Goal: Task Accomplishment & Management: Use online tool/utility

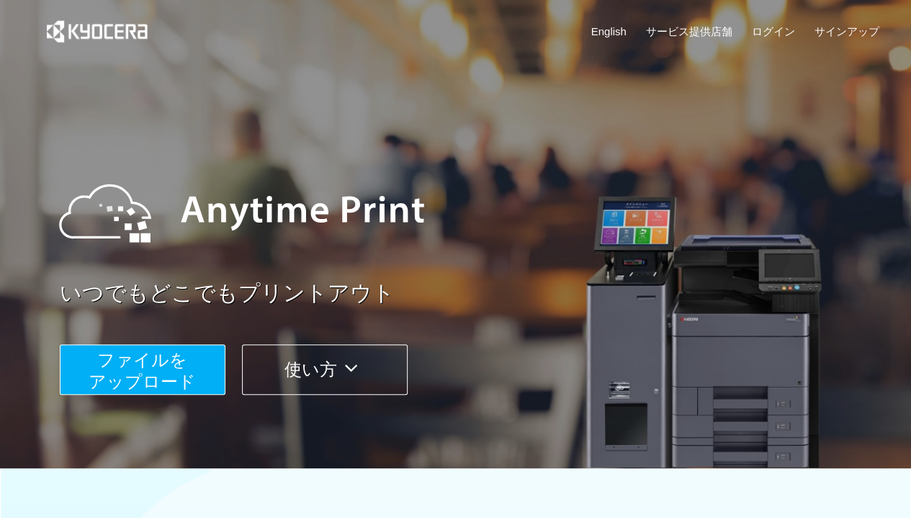
scroll to position [185, 0]
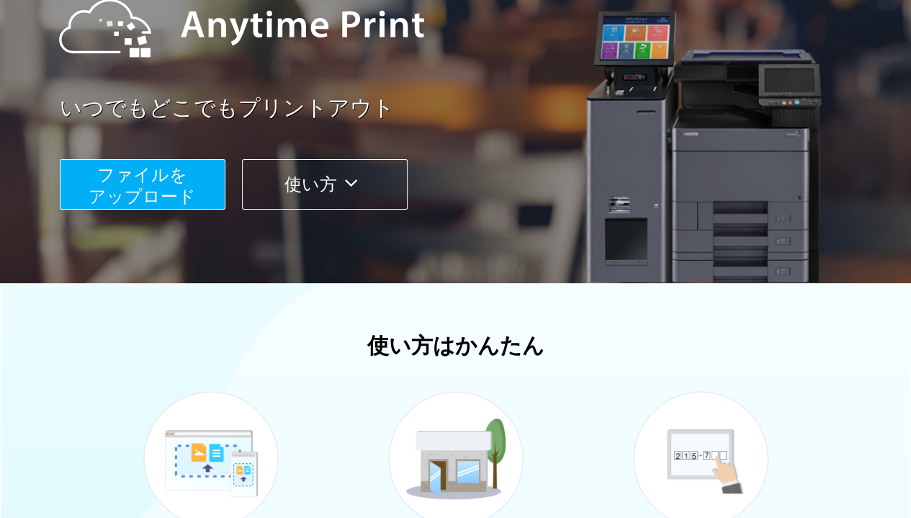
click at [138, 191] on span "ファイルを ​​アップロード" at bounding box center [142, 185] width 107 height 41
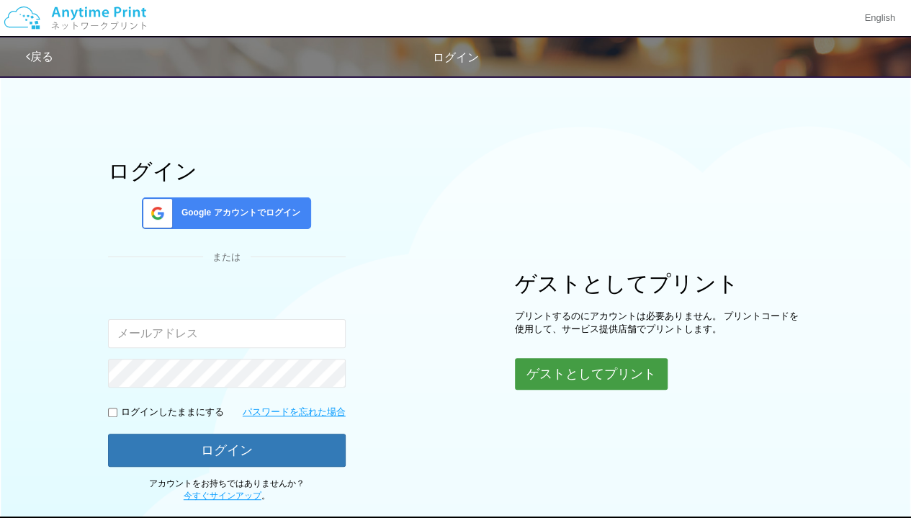
click at [609, 371] on button "ゲストとしてプリント" at bounding box center [591, 374] width 153 height 32
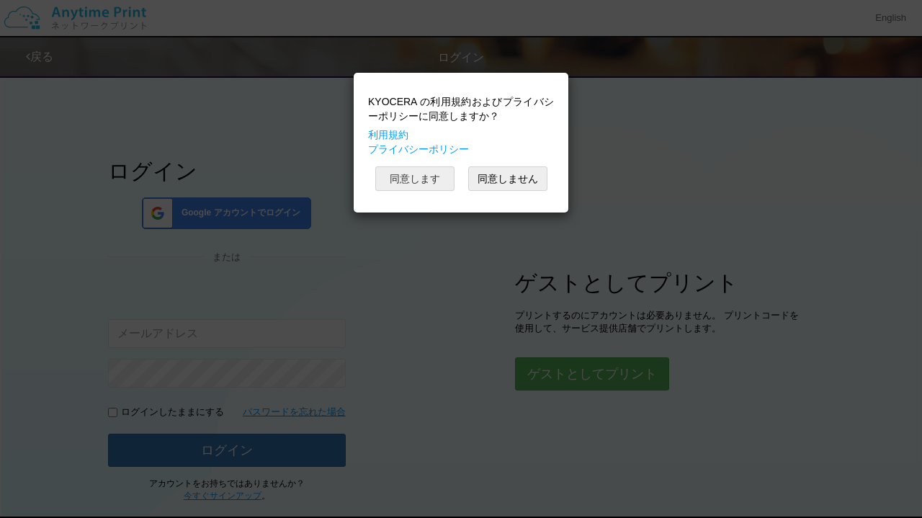
click at [408, 176] on button "同意します" at bounding box center [414, 178] width 79 height 24
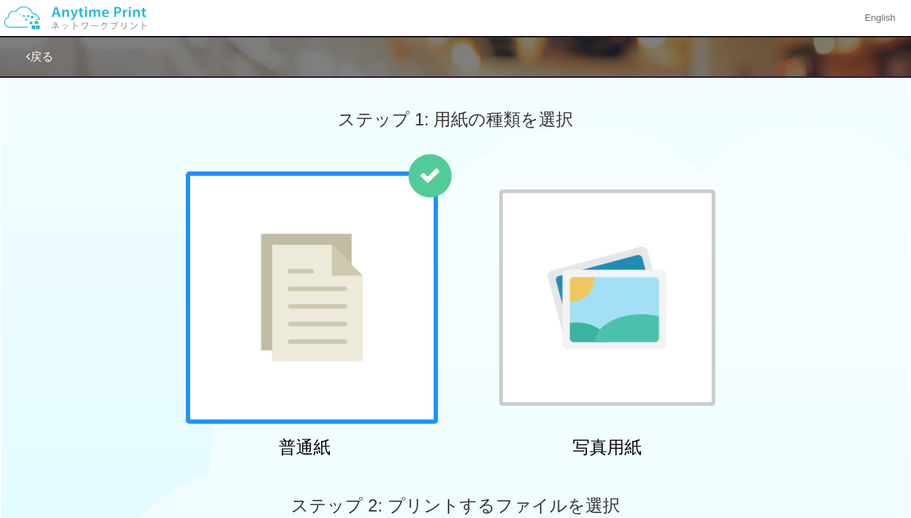
click at [337, 273] on img at bounding box center [312, 297] width 102 height 128
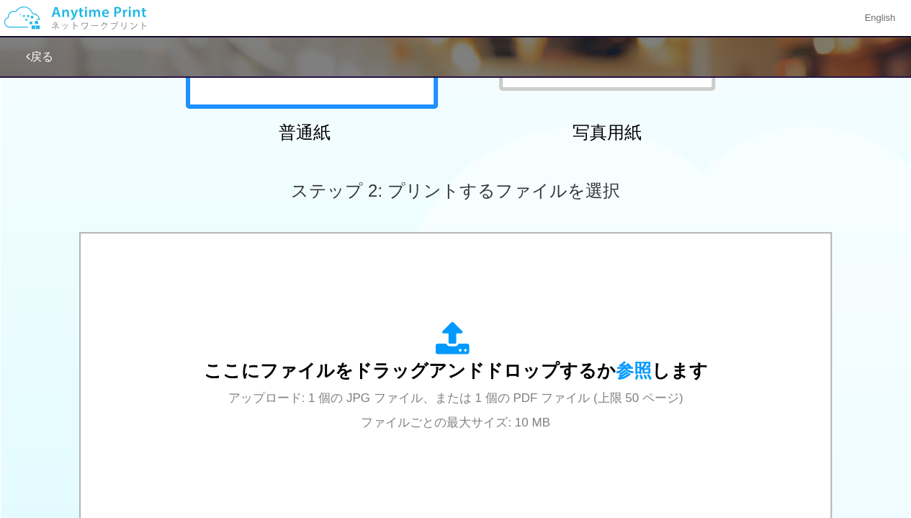
scroll to position [316, 0]
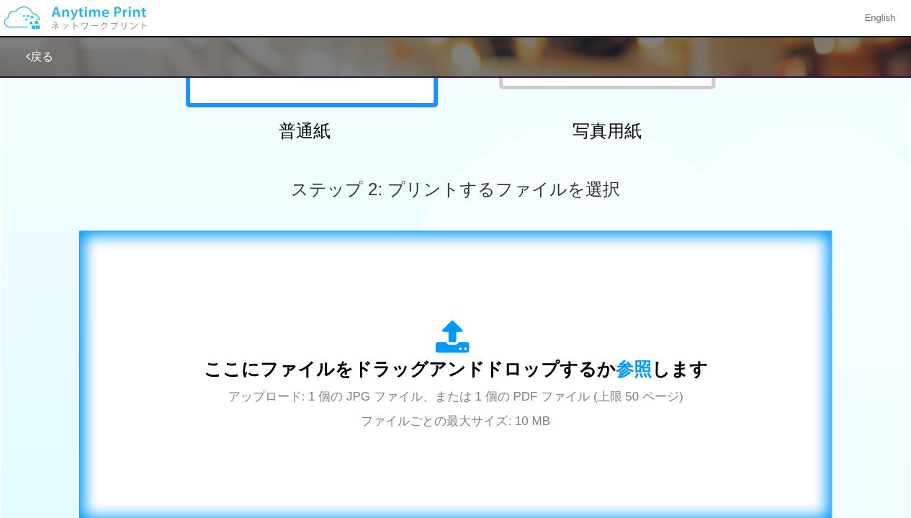
click at [464, 374] on span "ここにファイルをドラッグアンドドロップするか 参照 します" at bounding box center [456, 369] width 504 height 20
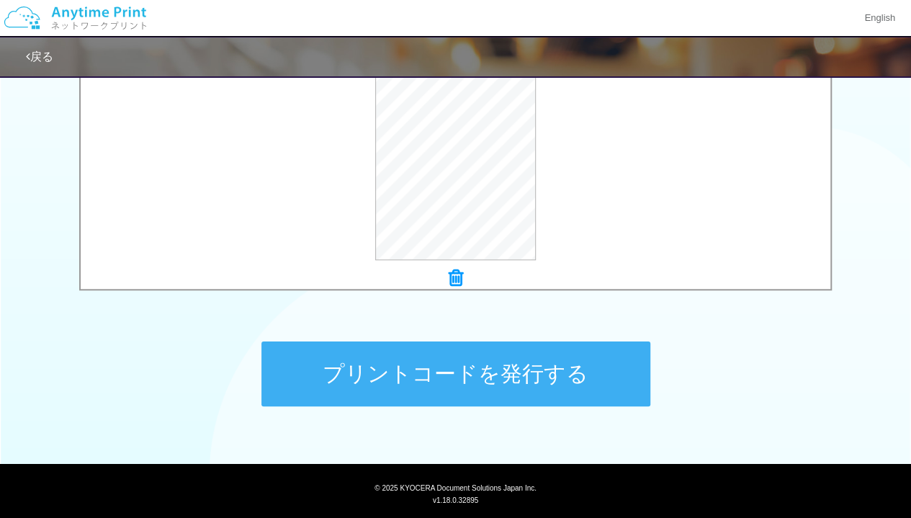
scroll to position [564, 0]
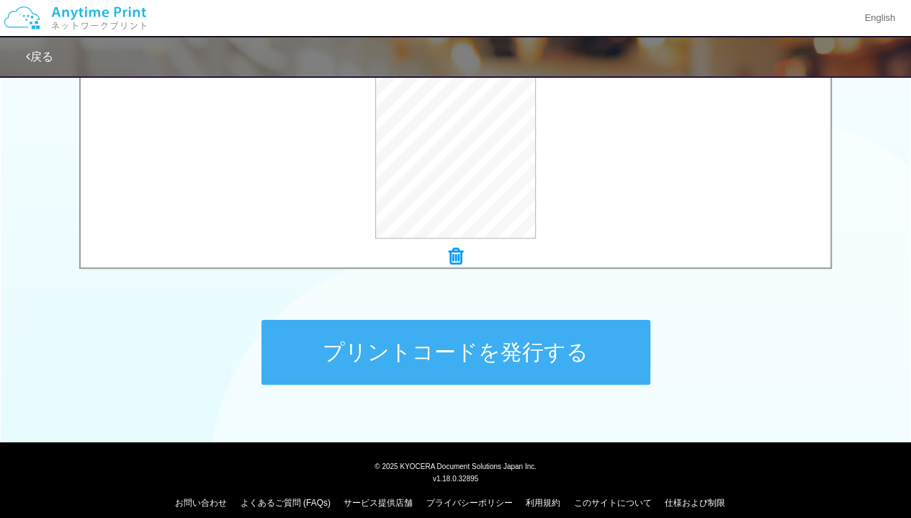
click at [504, 342] on button "プリントコードを発行する" at bounding box center [455, 352] width 389 height 65
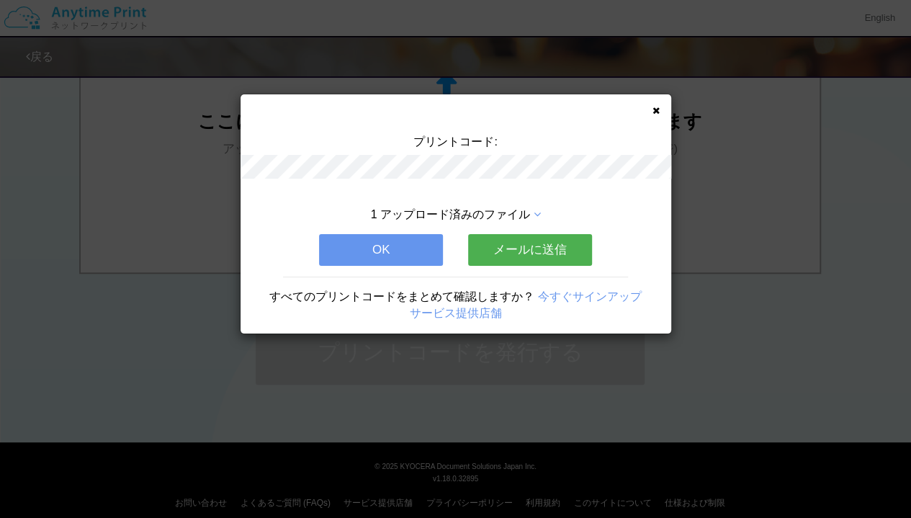
scroll to position [0, 0]
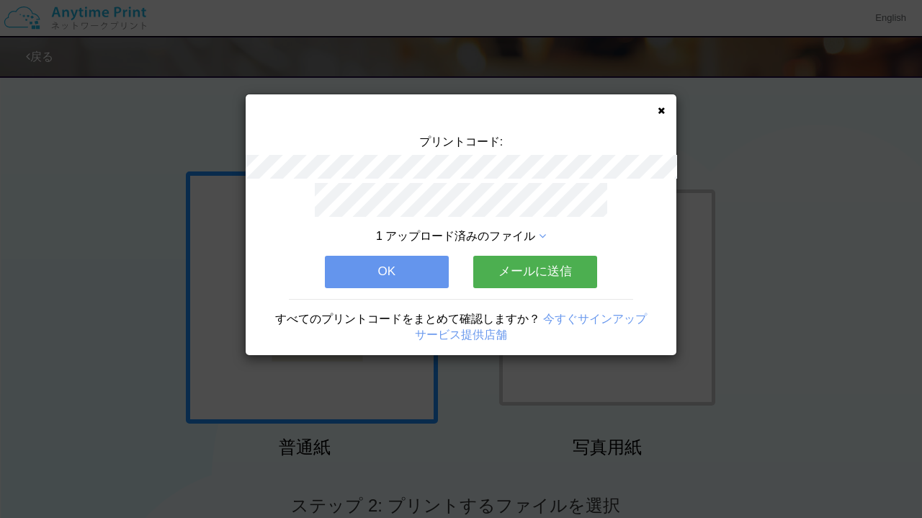
click at [382, 264] on button "OK" at bounding box center [387, 272] width 124 height 32
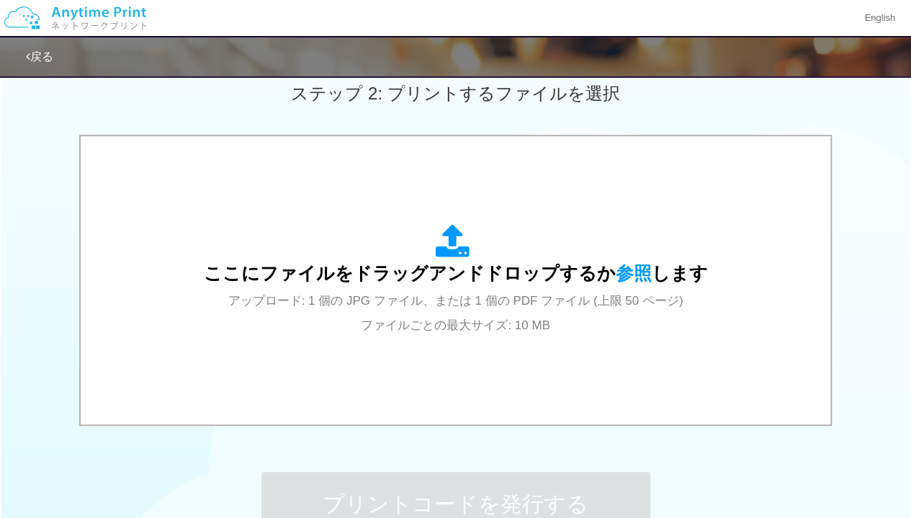
scroll to position [403, 0]
